Goal: Check status: Check status

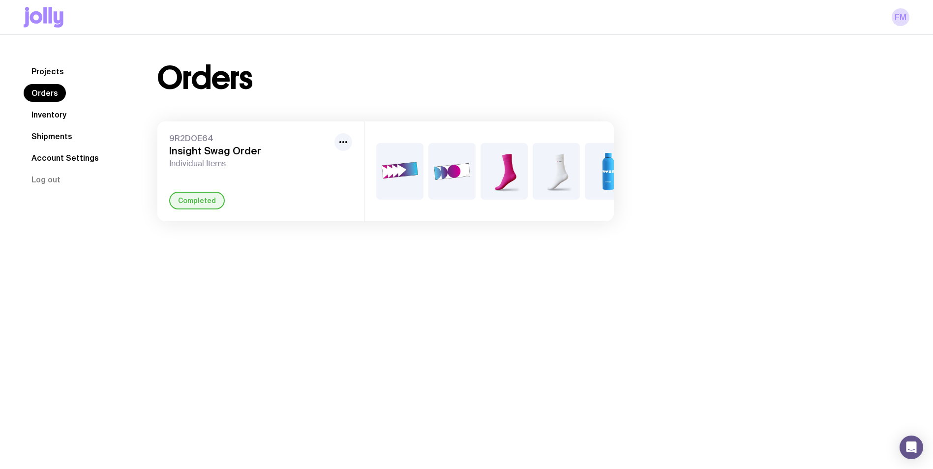
click at [52, 138] on link "Shipments" at bounding box center [52, 136] width 57 height 18
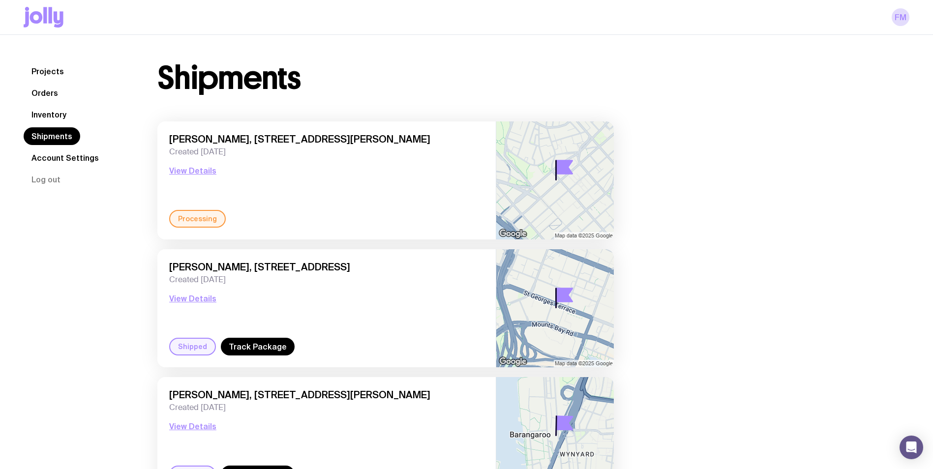
click at [187, 216] on div "Processing" at bounding box center [197, 219] width 57 height 18
click at [913, 445] on icon "Open Intercom Messenger" at bounding box center [910, 447] width 11 height 13
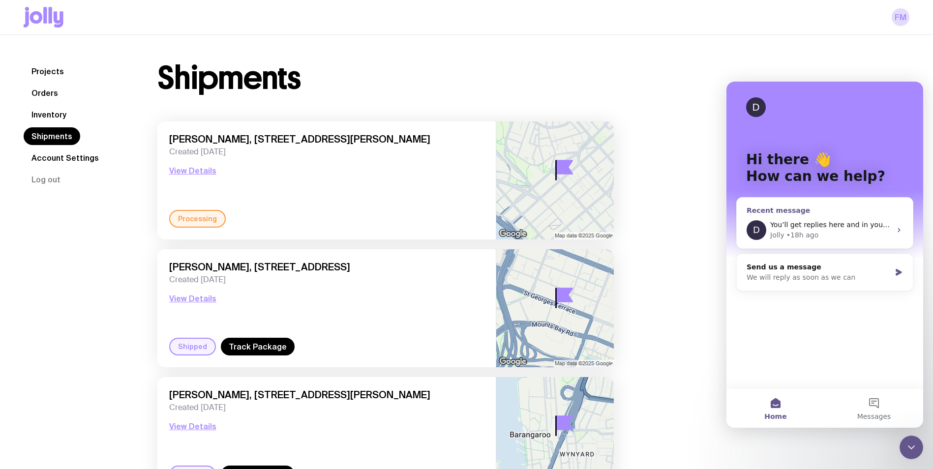
click at [794, 235] on div "• 18h ago" at bounding box center [802, 235] width 32 height 10
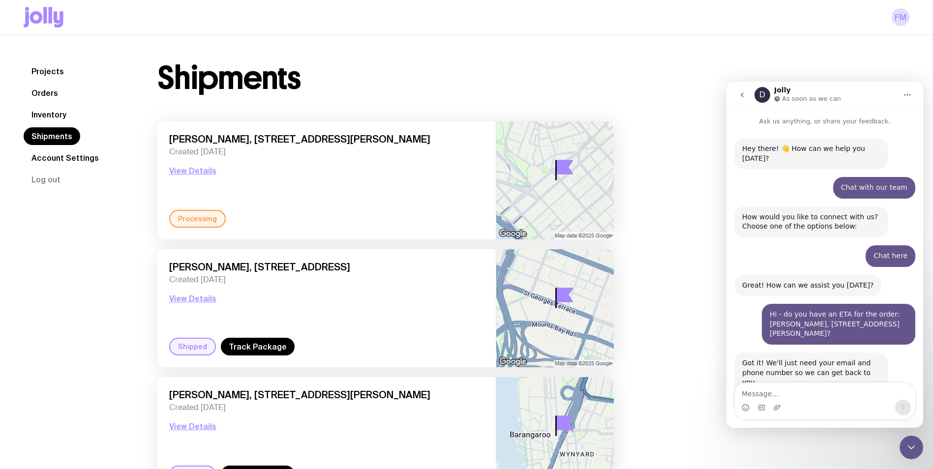
scroll to position [329, 0]
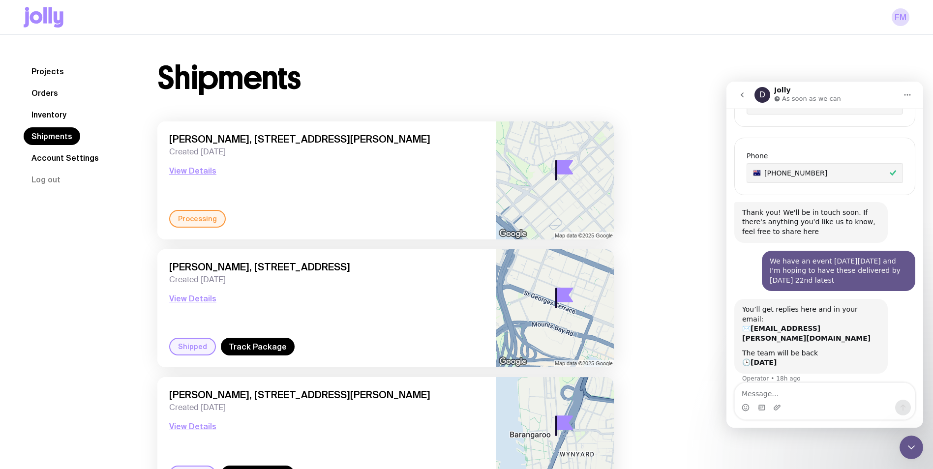
click at [758, 391] on textarea "Message…" at bounding box center [825, 391] width 180 height 17
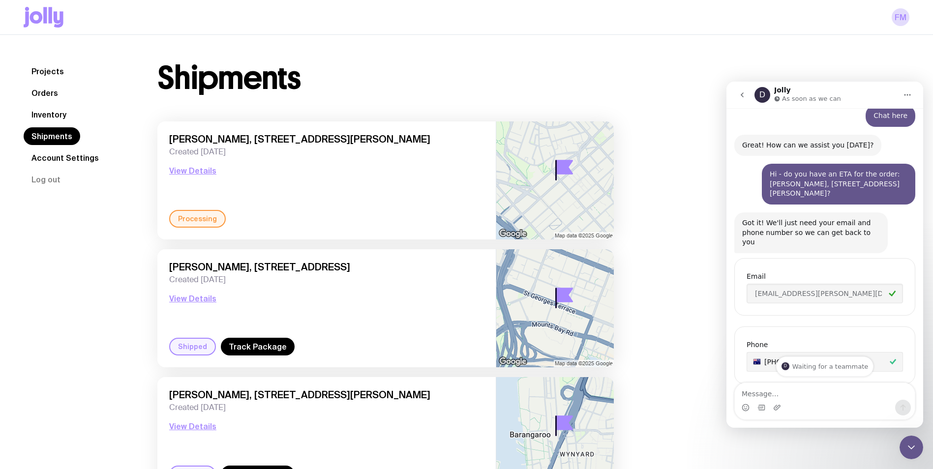
scroll to position [83, 0]
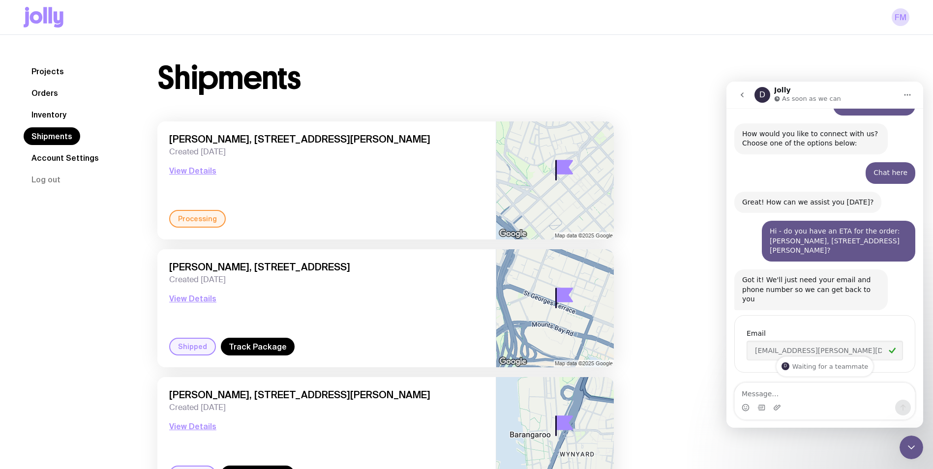
click at [711, 371] on div "Shipments [PERSON_NAME], [STREET_ADDRESS][PERSON_NAME] Created [DATE] View Deta…" at bounding box center [522, 283] width 776 height 443
